Goal: Information Seeking & Learning: Learn about a topic

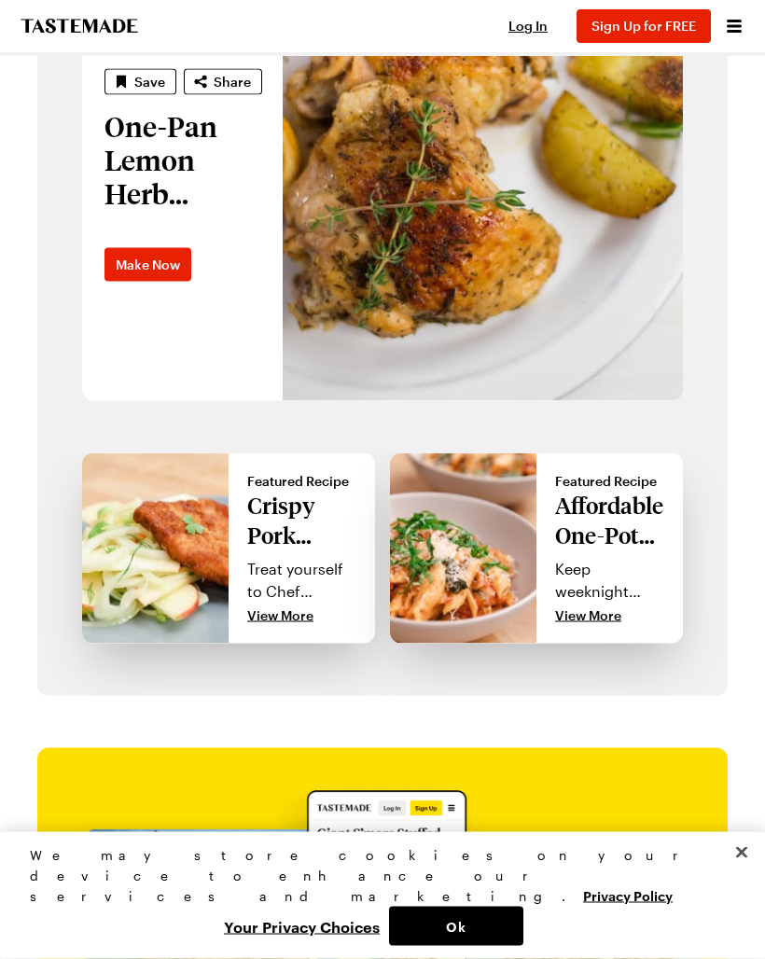
scroll to position [1524, 0]
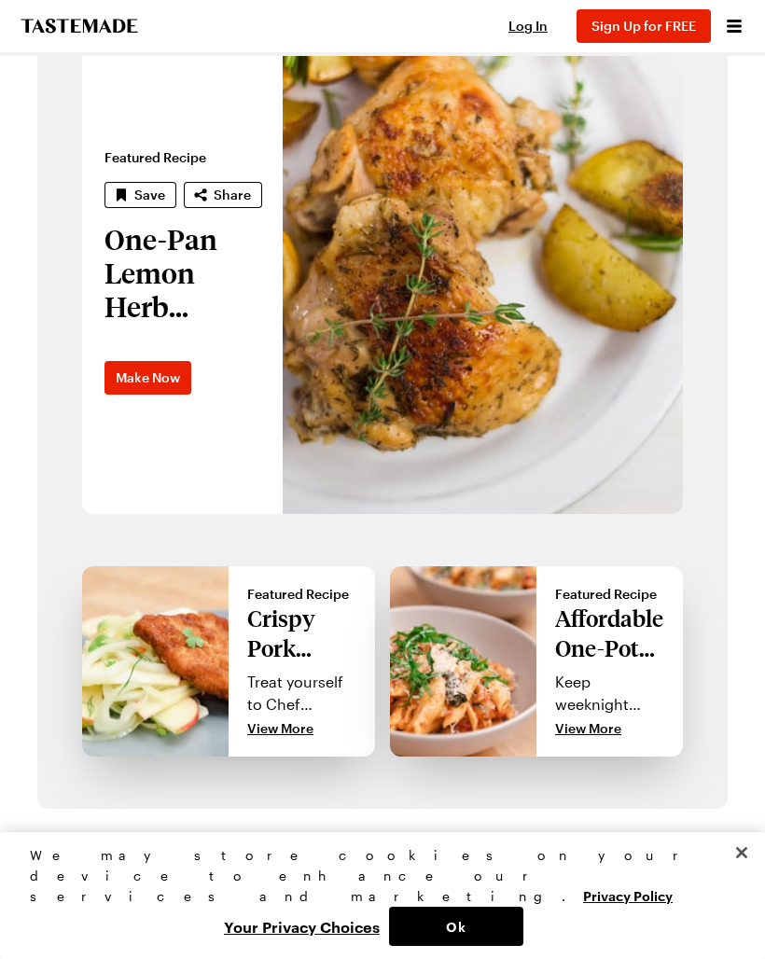
scroll to position [1235, 0]
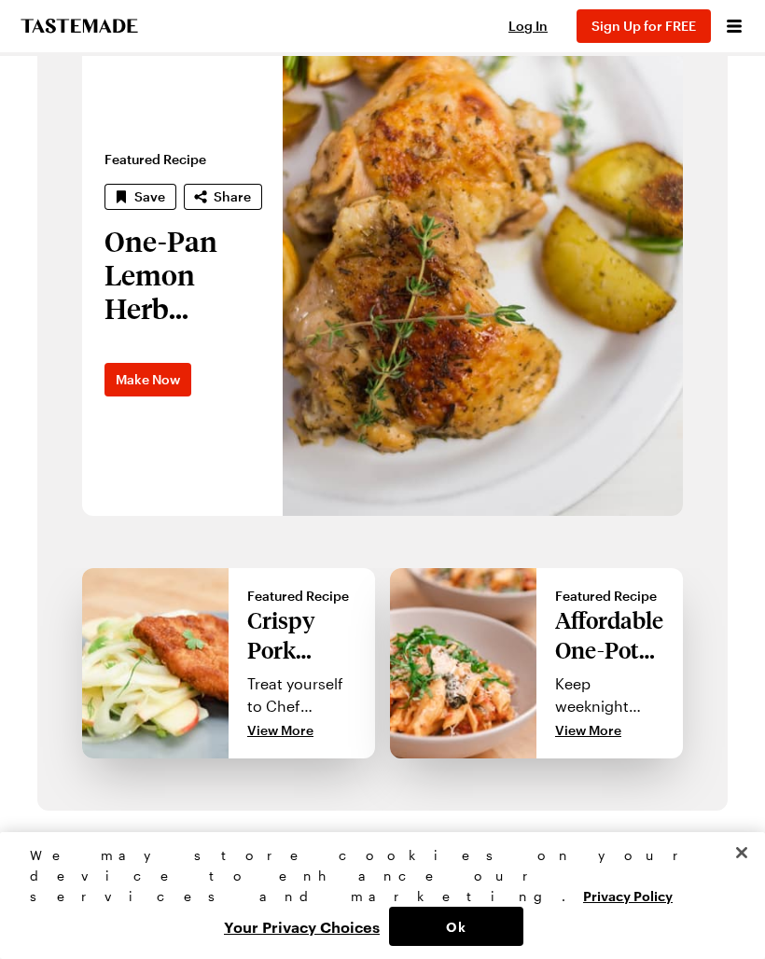
click at [456, 924] on button "Ok" at bounding box center [456, 925] width 134 height 39
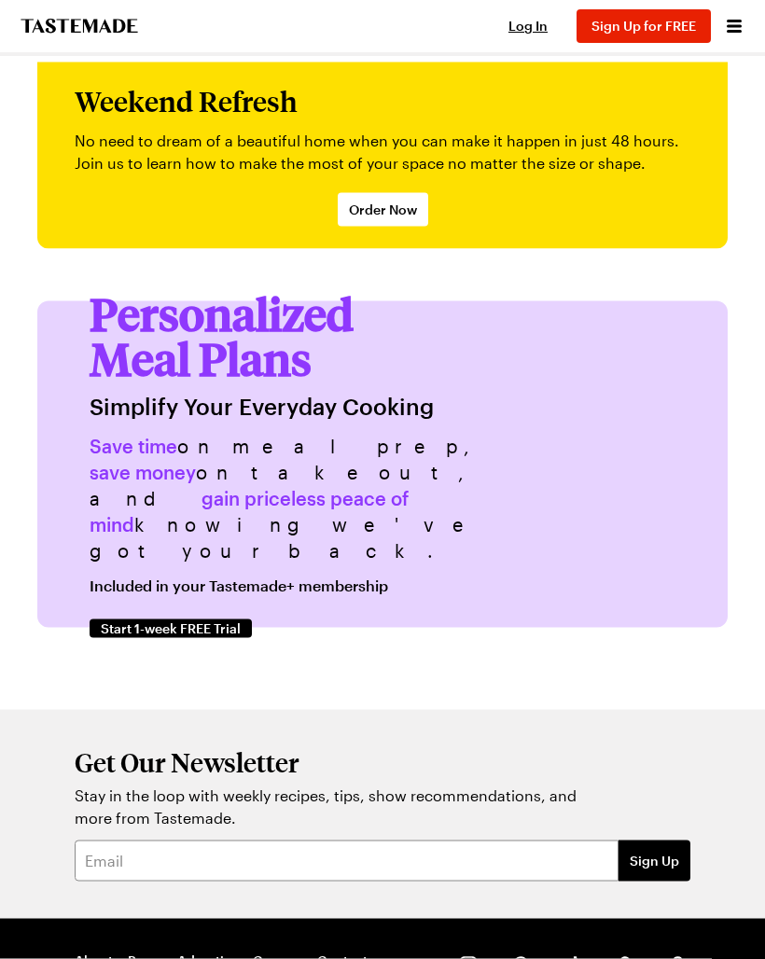
scroll to position [5432, 0]
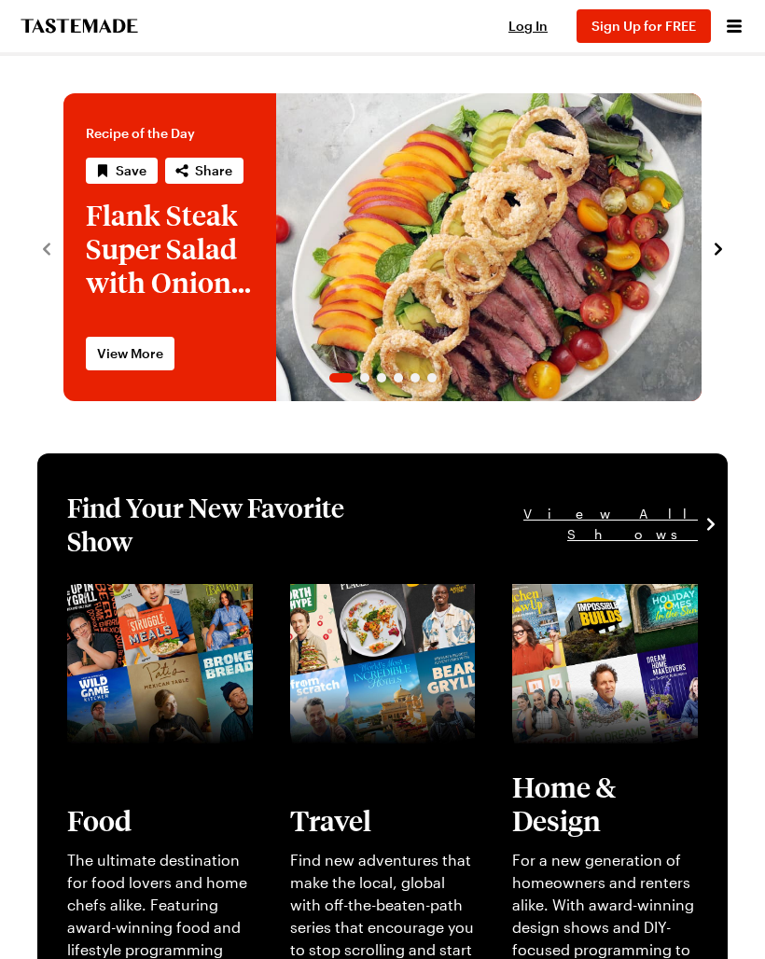
click at [712, 249] on icon "navigate to next item" at bounding box center [718, 249] width 19 height 19
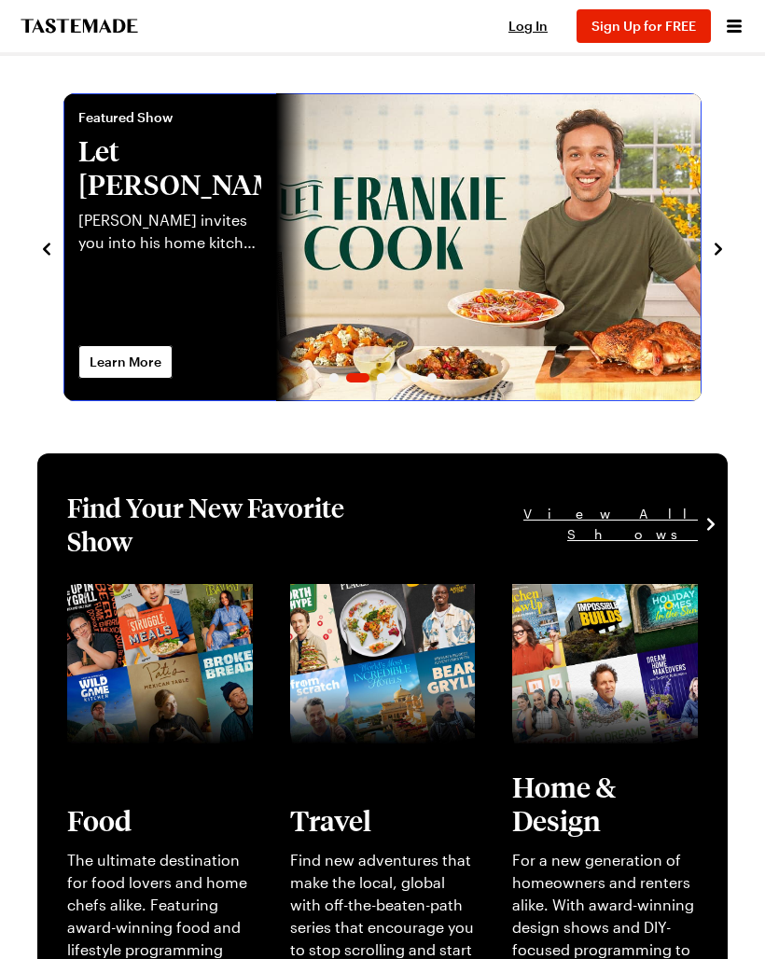
click at [63, 248] on link "Let Frankie Cook" at bounding box center [63, 247] width 0 height 308
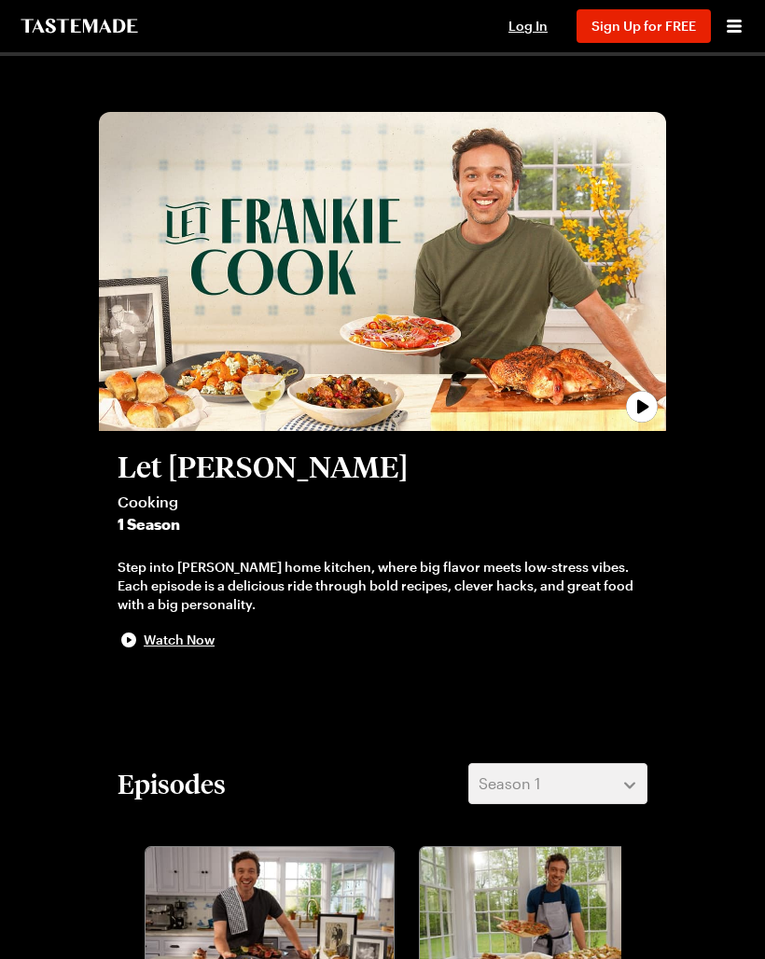
click at [654, 21] on span "Sign Up for FREE" at bounding box center [643, 26] width 104 height 16
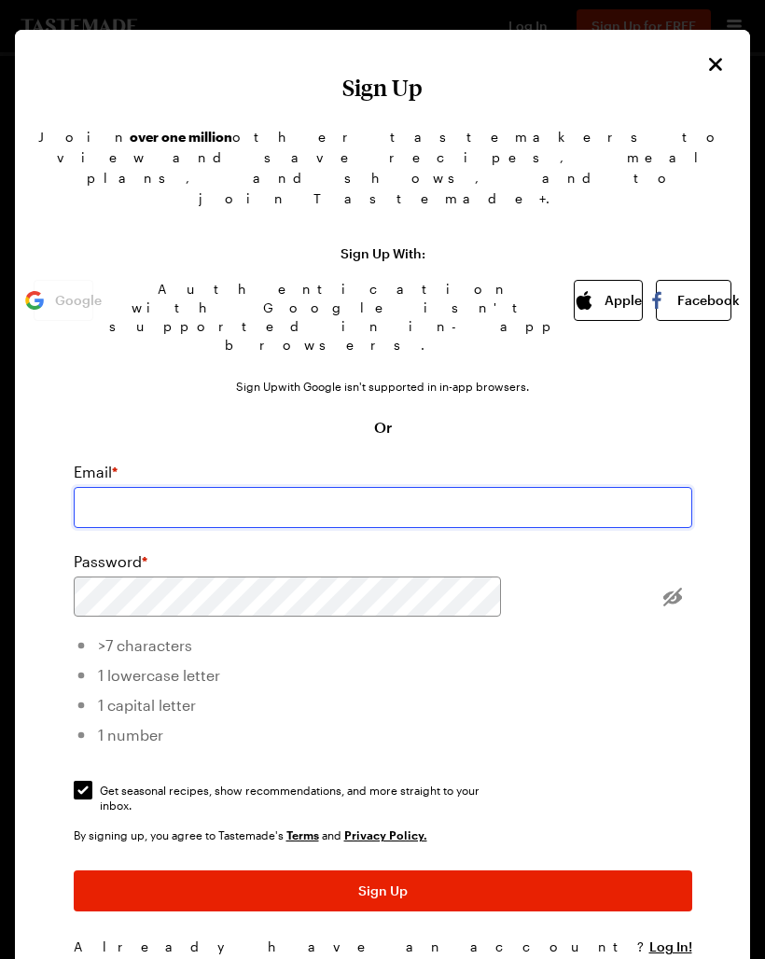
click at [193, 487] on input "email" at bounding box center [383, 507] width 618 height 41
type input "jennlwg@aol.com"
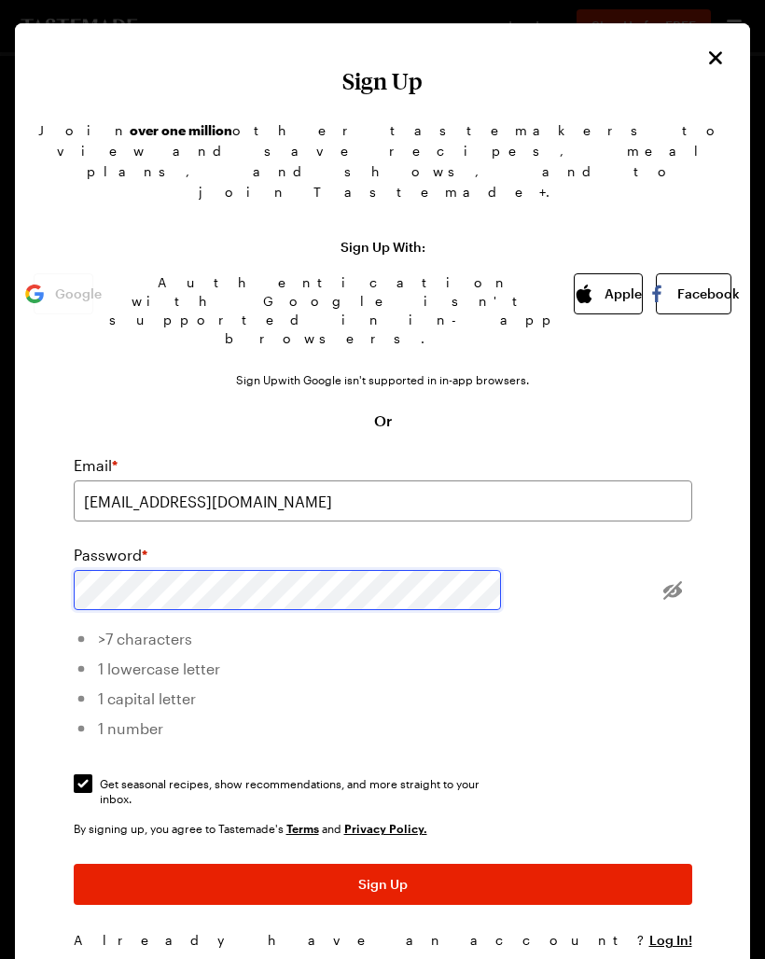
scroll to position [6, 0]
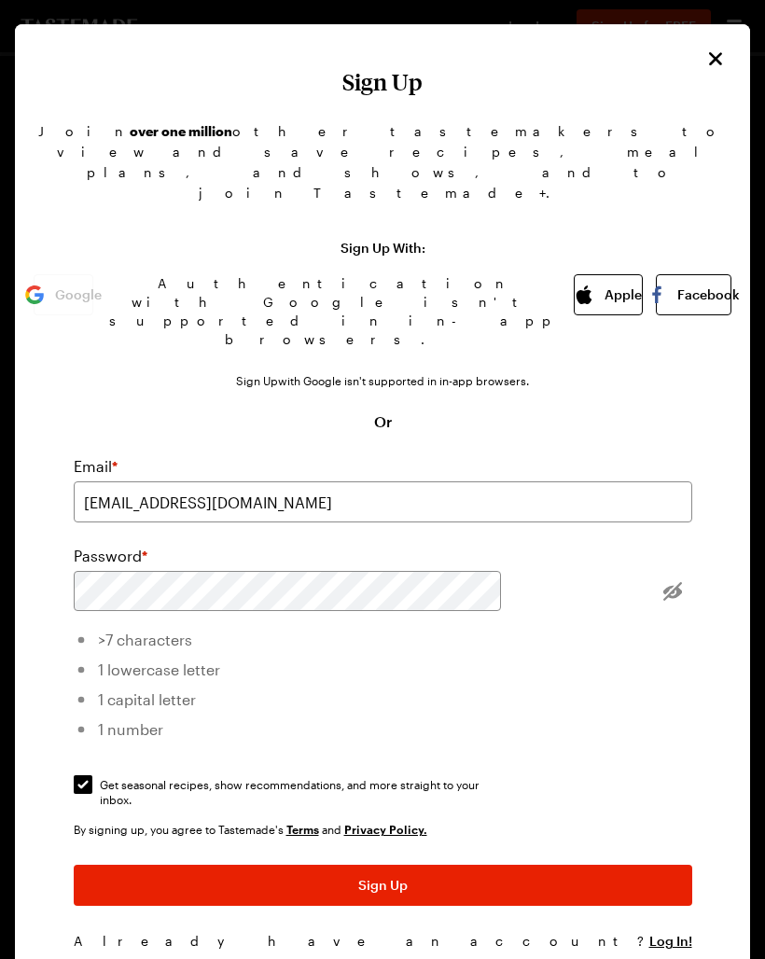
click at [402, 876] on span "Sign Up" at bounding box center [382, 885] width 49 height 19
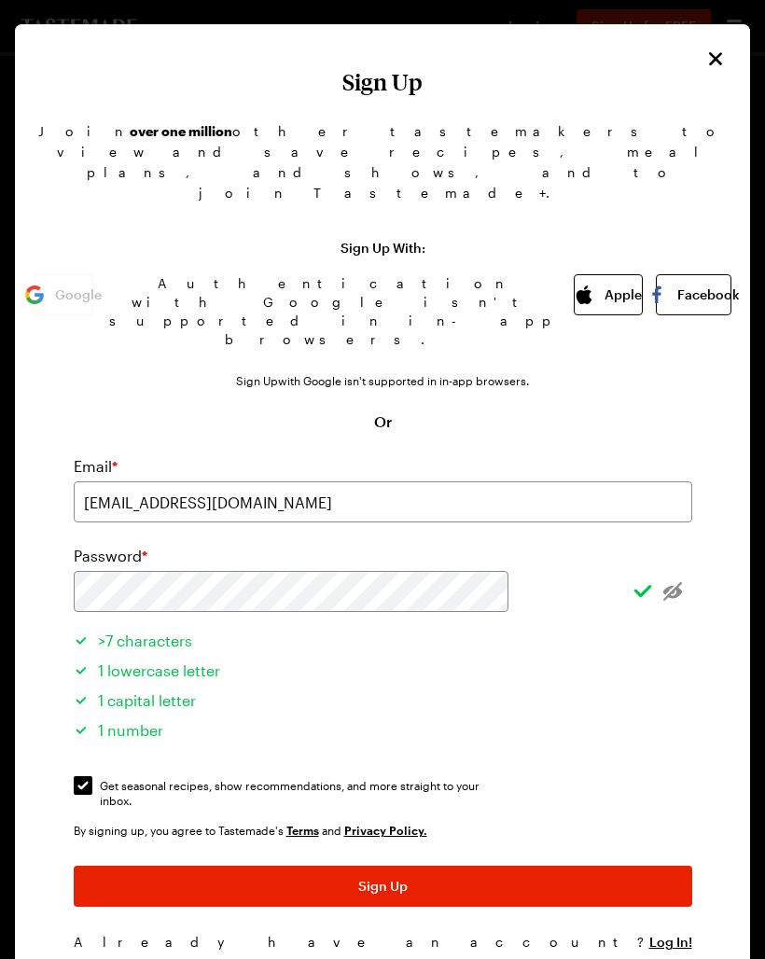
click at [397, 876] on span "Sign Up" at bounding box center [382, 885] width 49 height 19
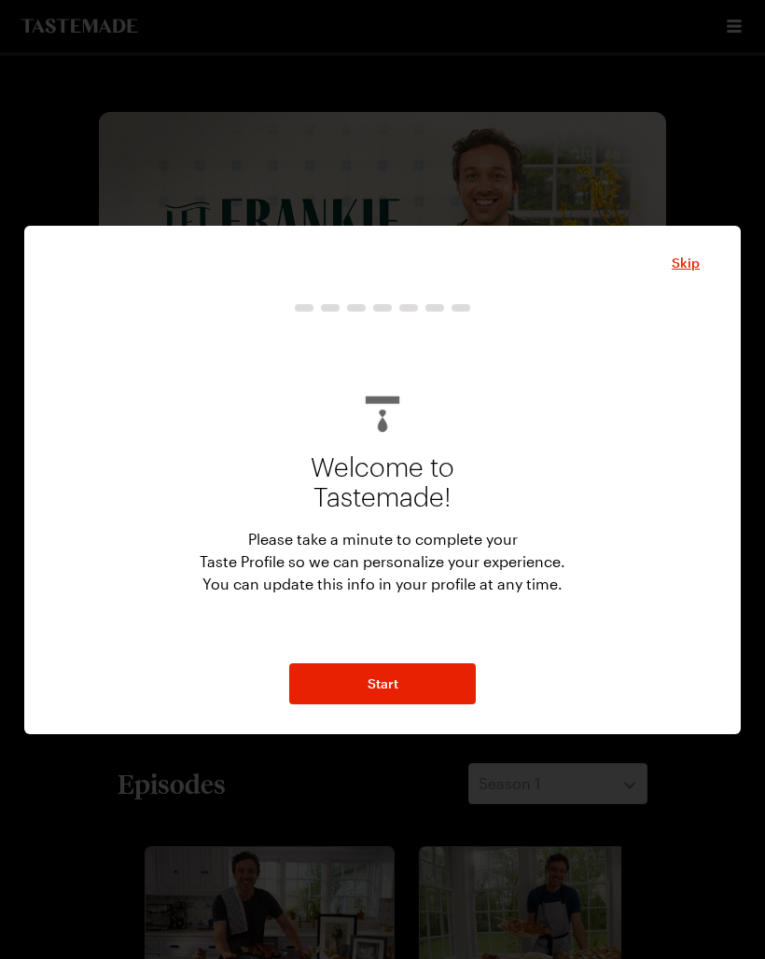
click at [391, 700] on button "Start" at bounding box center [382, 683] width 186 height 41
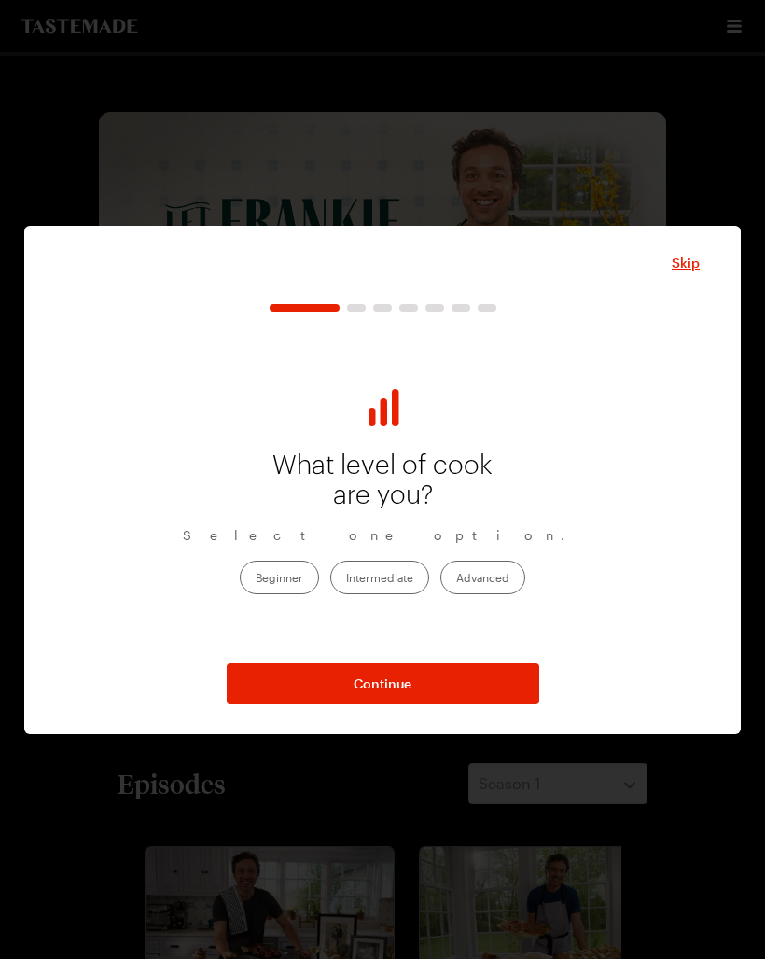
click at [687, 283] on div "Skip What level of cook are you? Select one option. Beginner Intermediate Advan…" at bounding box center [382, 478] width 634 height 452
click at [689, 269] on span "Skip" at bounding box center [685, 263] width 28 height 19
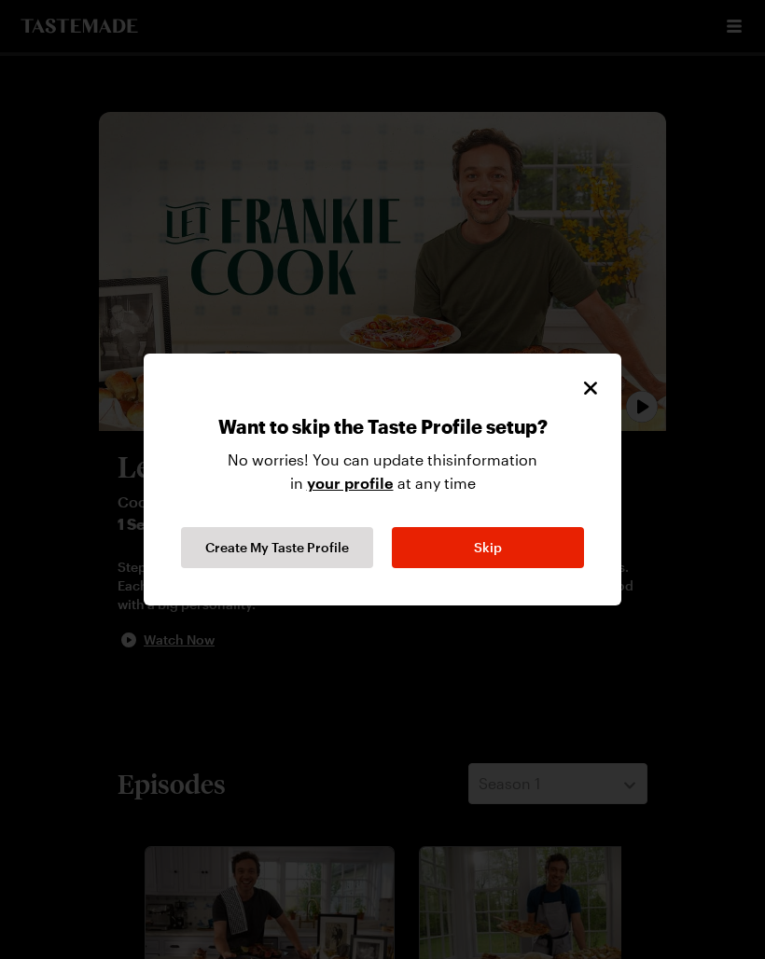
click at [510, 555] on button "Skip" at bounding box center [488, 547] width 192 height 41
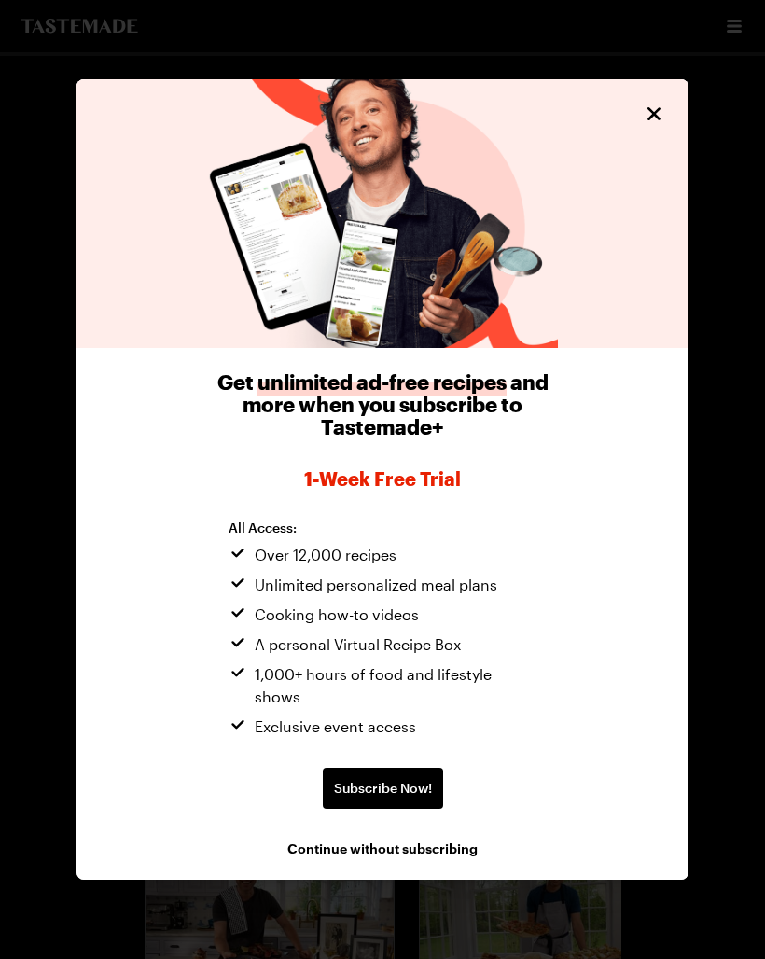
click at [650, 125] on icon "Close" at bounding box center [653, 114] width 22 height 22
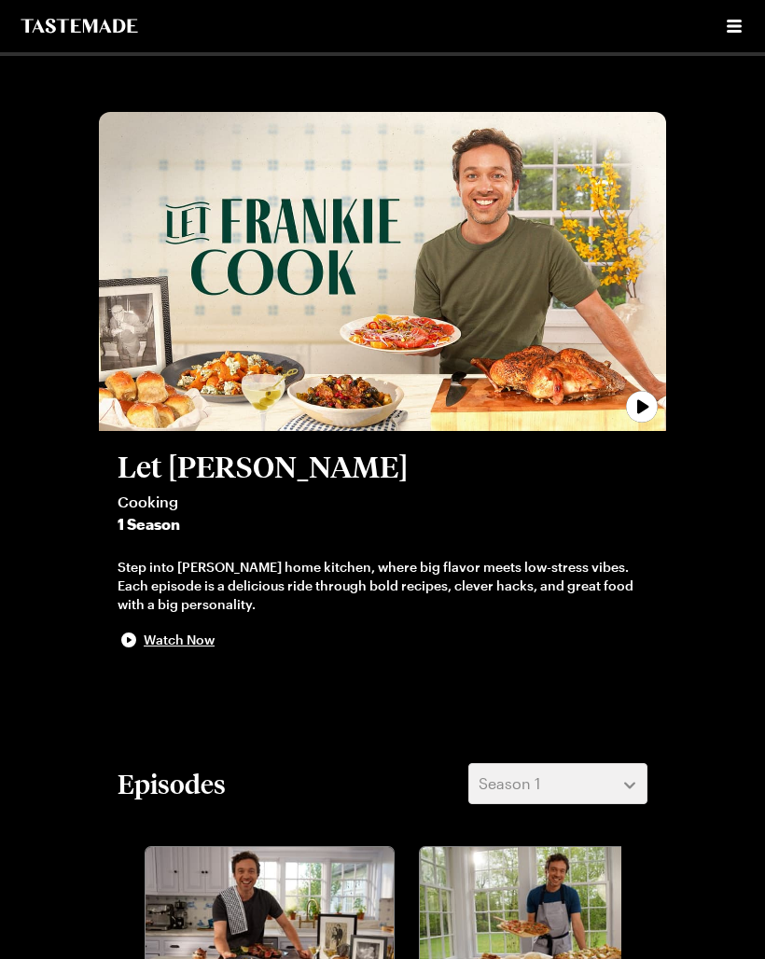
click at [730, 52] on div "Cooking Shows Streaming Tastemade +" at bounding box center [382, 28] width 765 height 56
click at [727, 23] on icon "Open menu" at bounding box center [734, 26] width 22 height 22
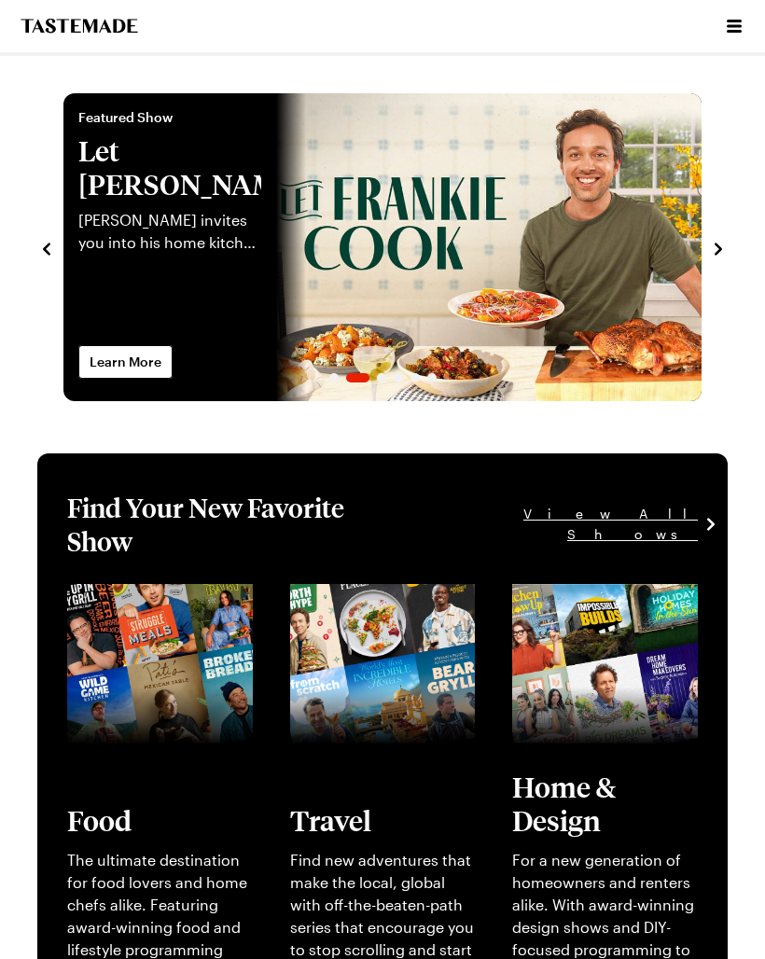
click at [729, 28] on icon "Open menu" at bounding box center [734, 26] width 22 height 22
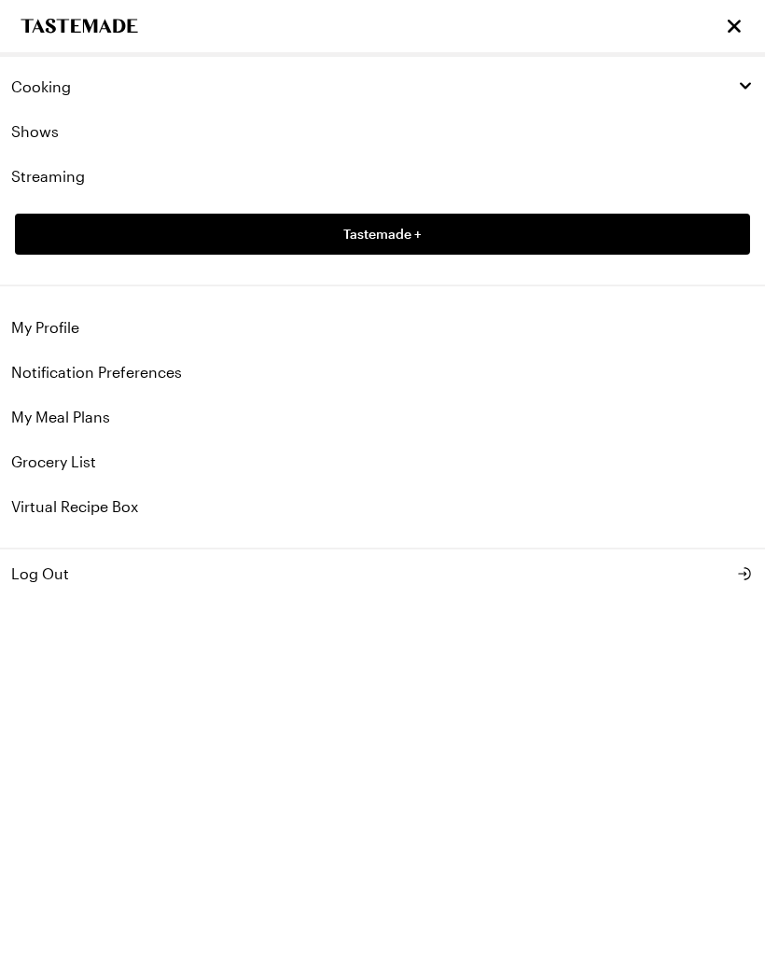
click at [55, 96] on button "Cooking" at bounding box center [382, 86] width 765 height 45
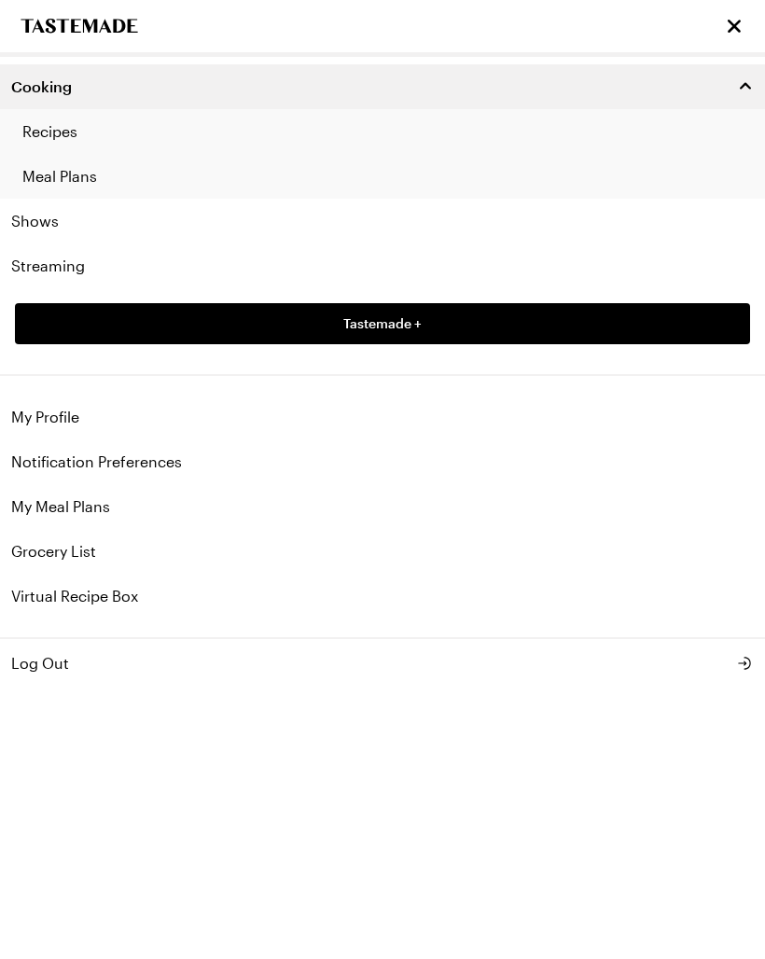
click at [52, 132] on link "Recipes" at bounding box center [382, 131] width 765 height 45
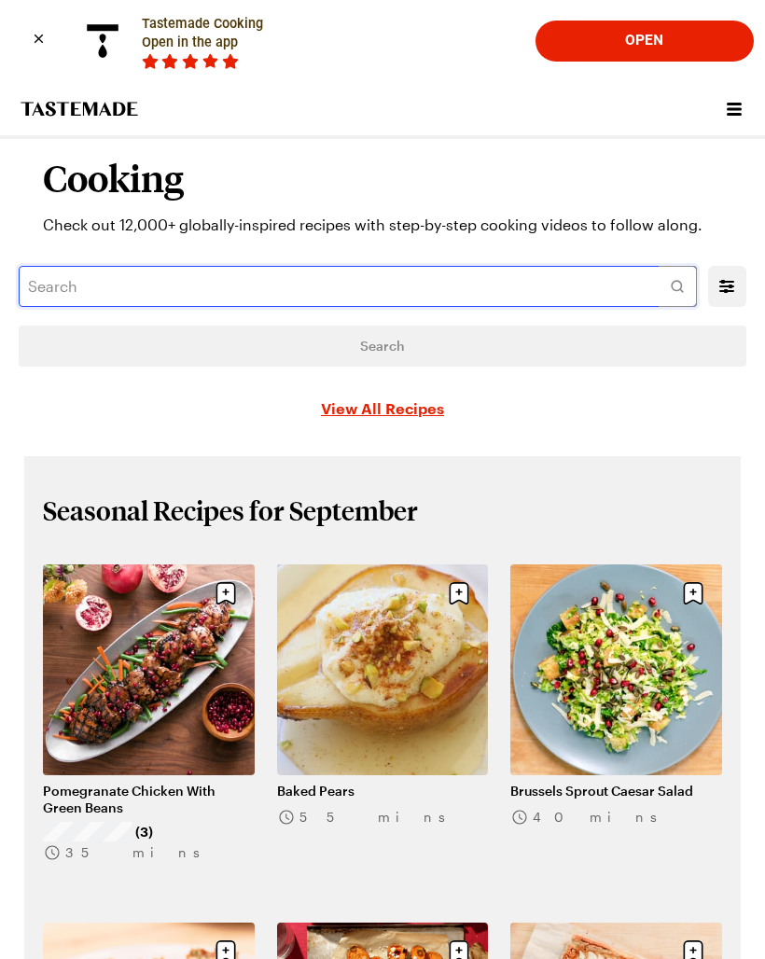
click at [56, 290] on input "text" at bounding box center [358, 286] width 678 height 41
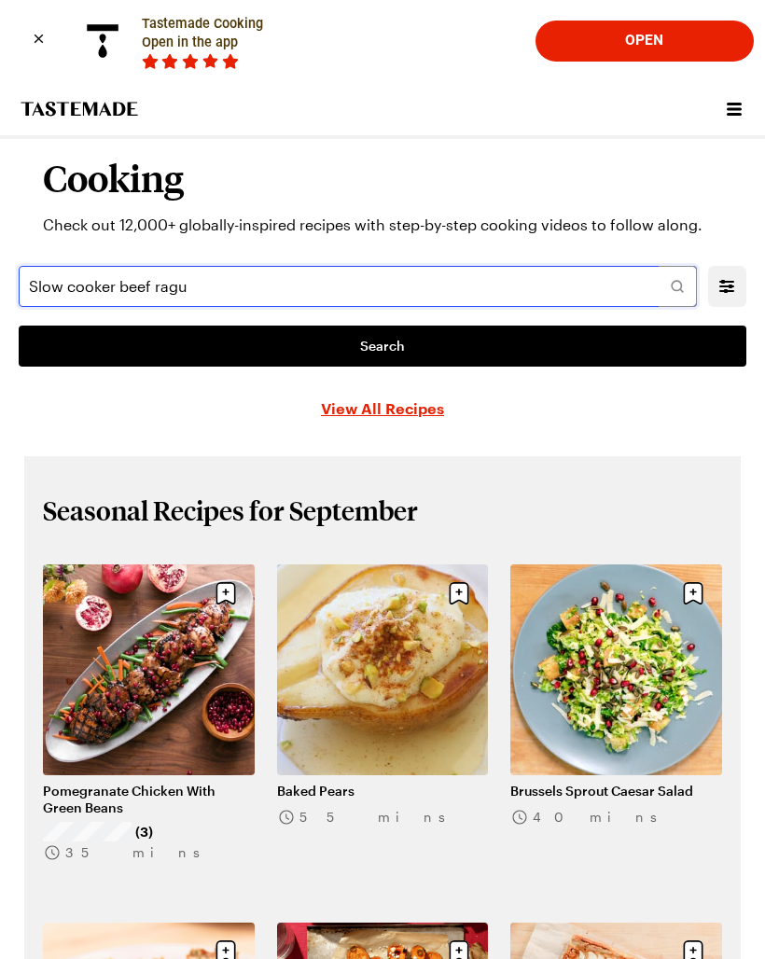
type input "Slow cooker beef ragu"
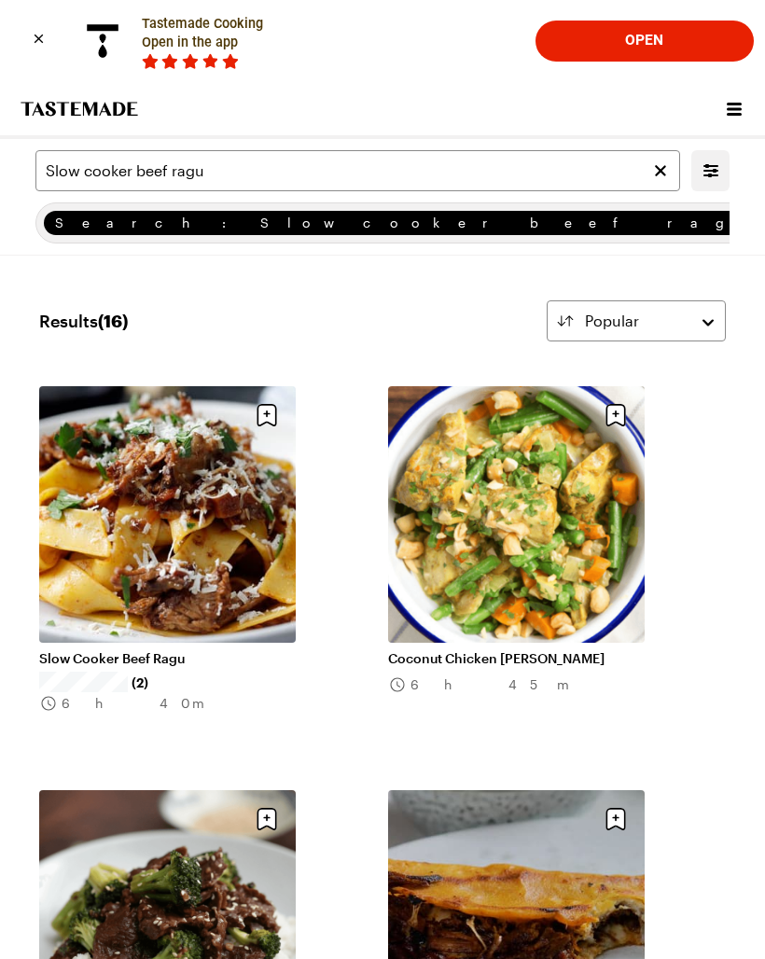
click at [205, 650] on link "Slow Cooker Beef Ragu" at bounding box center [167, 658] width 256 height 17
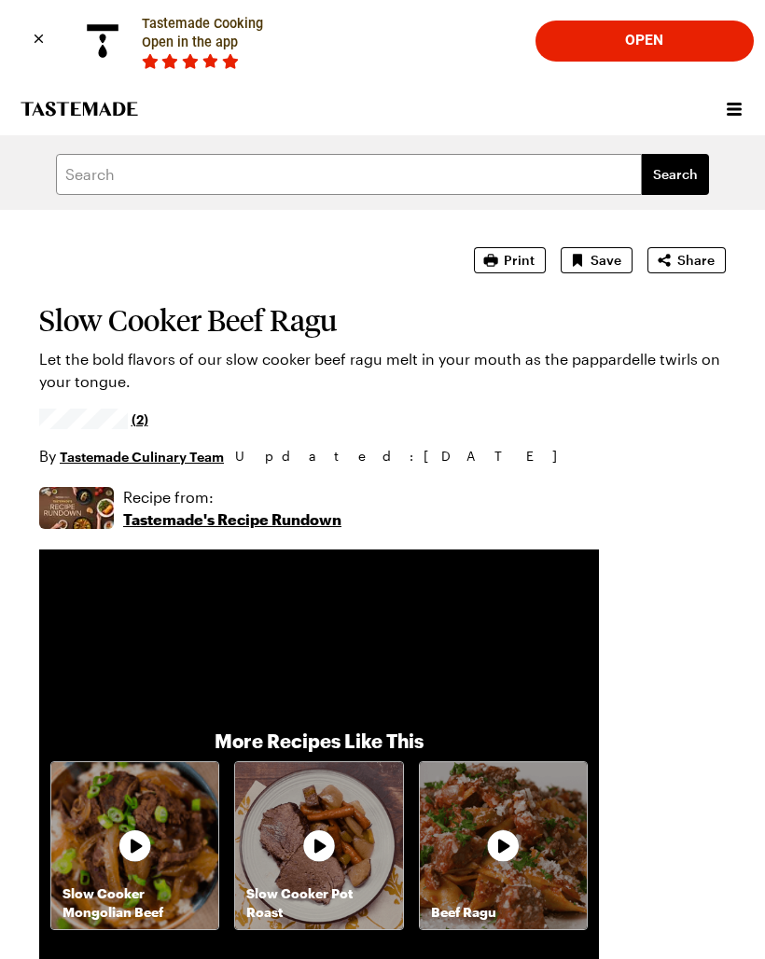
scroll to position [7, 0]
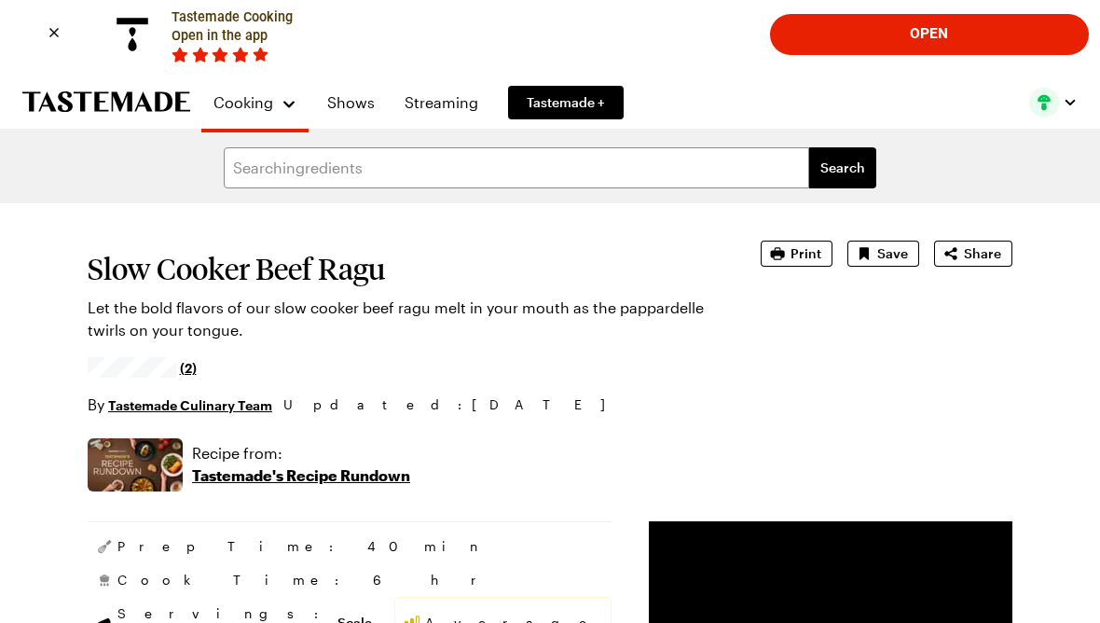
type textarea "x"
